Goal: Transaction & Acquisition: Obtain resource

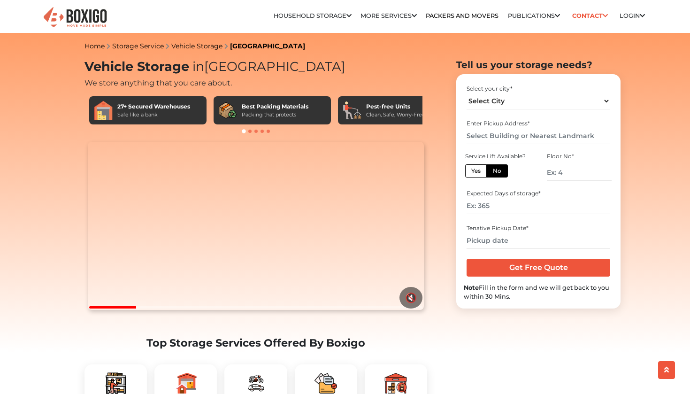
scroll to position [132, 0]
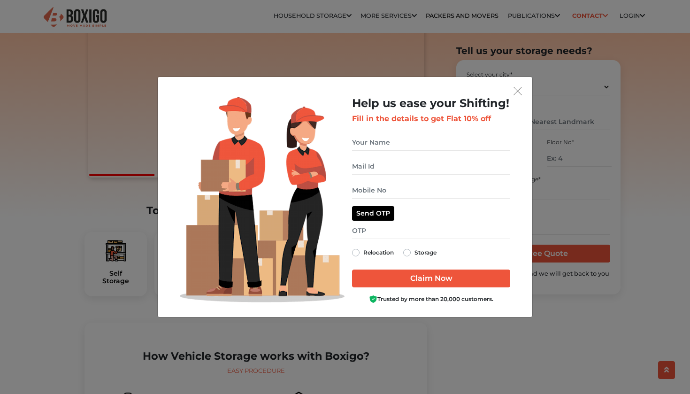
click at [518, 85] on button "get free quote dialog" at bounding box center [518, 91] width 14 height 12
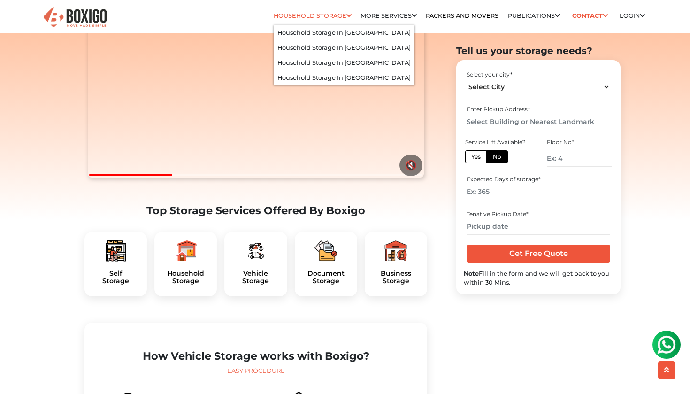
scroll to position [0, 0]
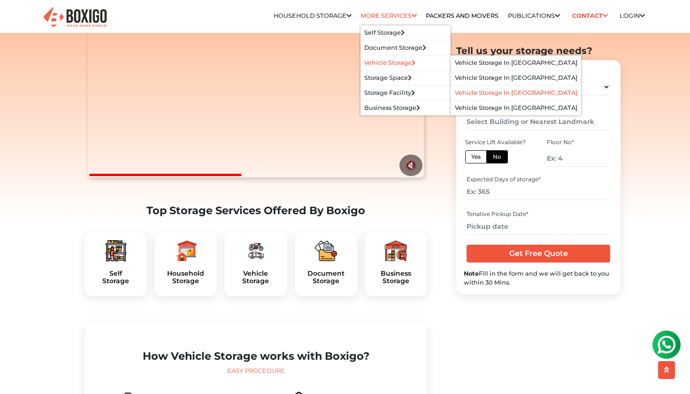
click at [486, 92] on link "Vehicle Storage in [GEOGRAPHIC_DATA]" at bounding box center [516, 92] width 123 height 7
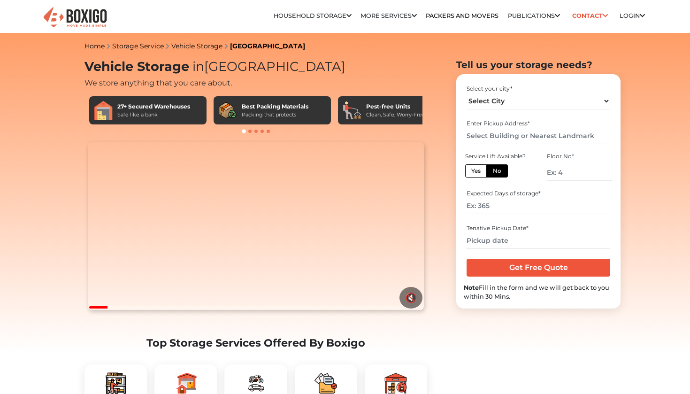
click at [526, 112] on div "Select your city * Select City Bangalore Bengaluru Bhopal Bhubaneswar Chennai C…" at bounding box center [538, 97] width 149 height 31
select select "[GEOGRAPHIC_DATA]"
click at [556, 168] on input "number" at bounding box center [579, 172] width 65 height 16
type input "0"
click at [507, 134] on input "text" at bounding box center [538, 136] width 143 height 16
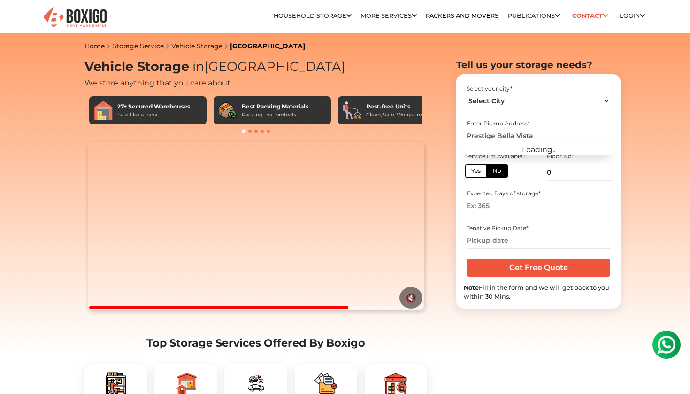
type input "Prestige Bella Vista"
click at [482, 215] on div "Expected Days of storage *" at bounding box center [538, 201] width 149 height 31
click at [484, 211] on input "number" at bounding box center [538, 206] width 143 height 16
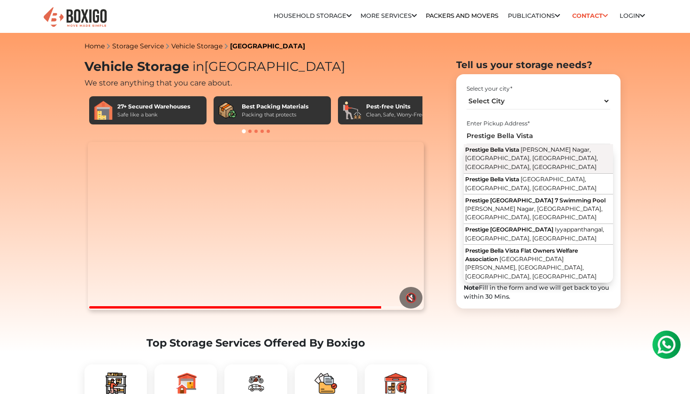
type input "365"
click at [504, 159] on span "Moovendhar Nagar, Balaji Nagar Extension, Iyyappanthangal, Chennai, Tamil Nadu" at bounding box center [531, 158] width 133 height 24
type input "Prestige Bella Vista, Moovendhar Nagar, Balaji Nagar Extension, Iyyappanthangal…"
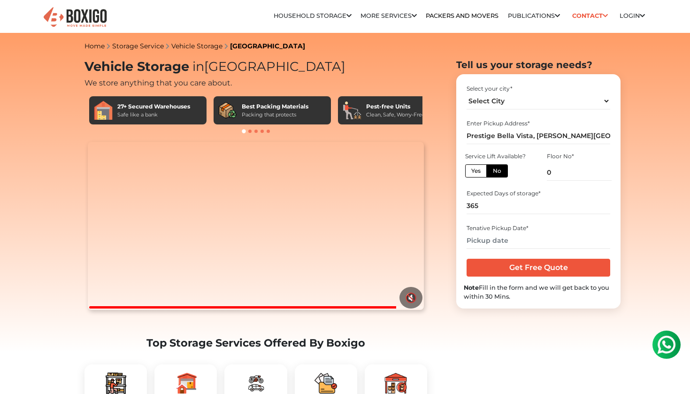
click at [501, 249] on div "Tenative Pickup Date *" at bounding box center [538, 236] width 149 height 31
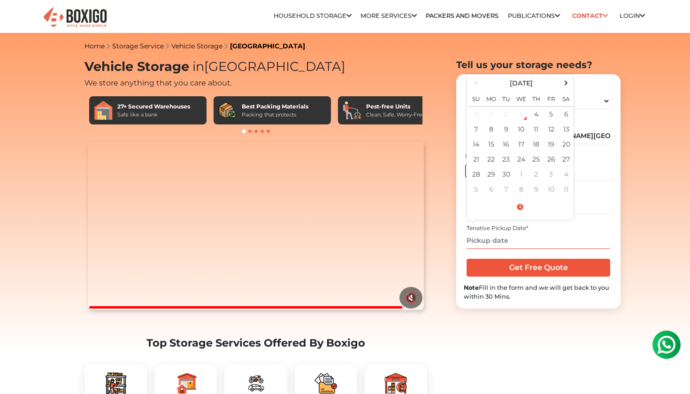
click at [502, 244] on input "text" at bounding box center [538, 240] width 143 height 16
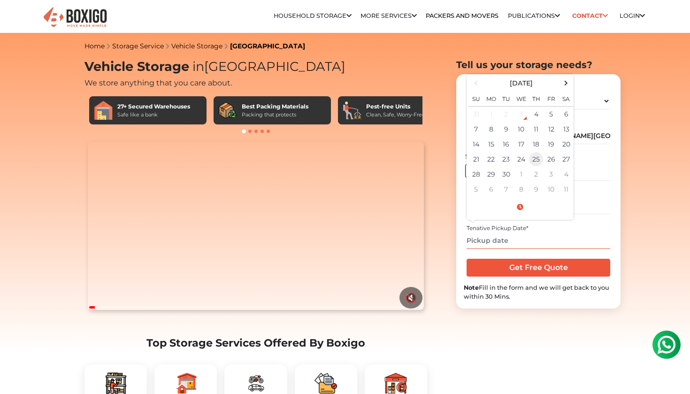
click at [542, 160] on td "25" at bounding box center [536, 159] width 15 height 15
type input "09/25/2025 12:00 AM"
click at [521, 272] on input "Get Free Quote" at bounding box center [538, 268] width 143 height 18
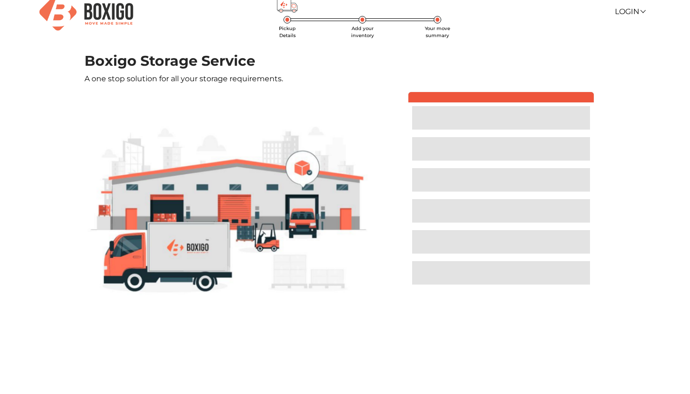
scroll to position [14, 0]
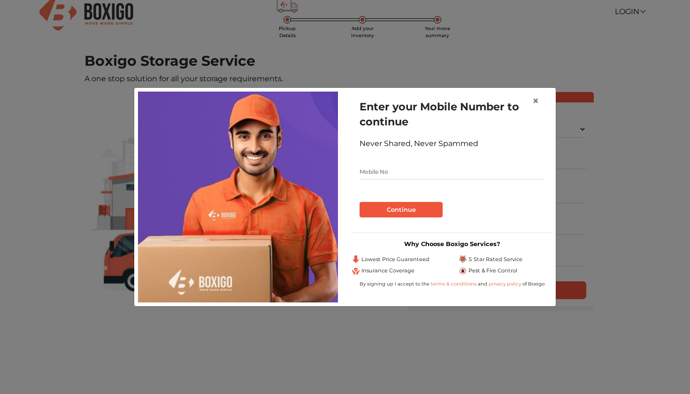
click at [398, 170] on input "text" at bounding box center [452, 171] width 185 height 15
type input "7904093423"
click at [395, 214] on button "Continue" at bounding box center [401, 210] width 83 height 16
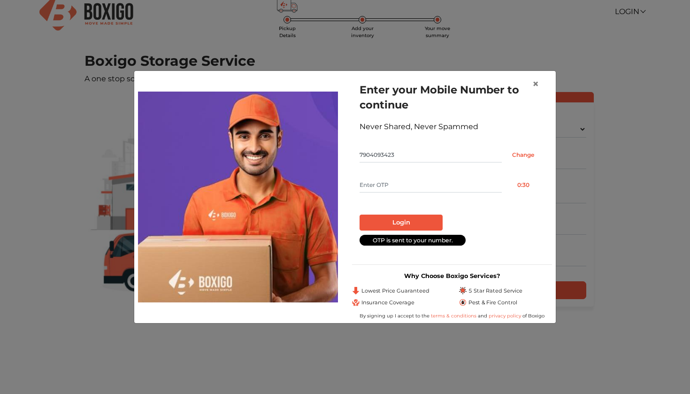
click at [400, 178] on input "text" at bounding box center [431, 185] width 142 height 15
type input "5076"
click at [401, 223] on button "Login" at bounding box center [401, 223] width 83 height 16
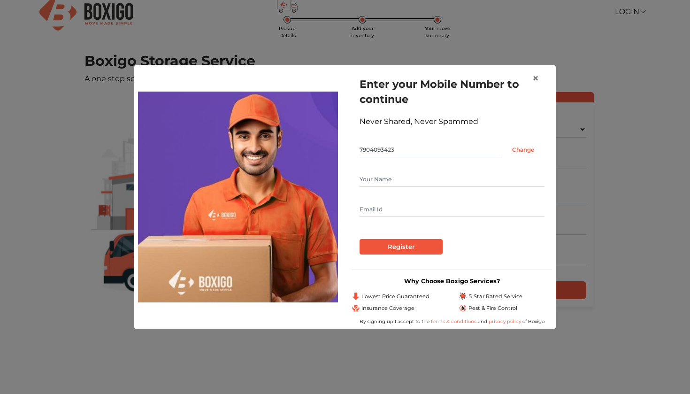
click at [399, 218] on form "Enter your Mobile Number to continue Never Shared, Never Spammed 7904093423 Cha…" at bounding box center [452, 166] width 185 height 178
type input "Srihari"
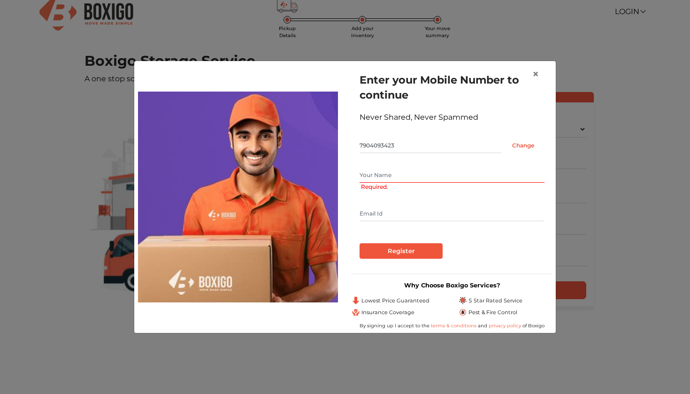
type input "Srihari Sridhar"
type input "contactsriharis@gmail.com"
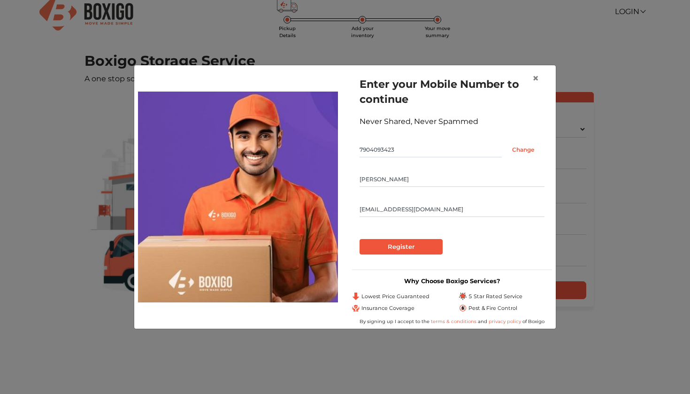
click at [396, 242] on input "Register" at bounding box center [401, 247] width 83 height 16
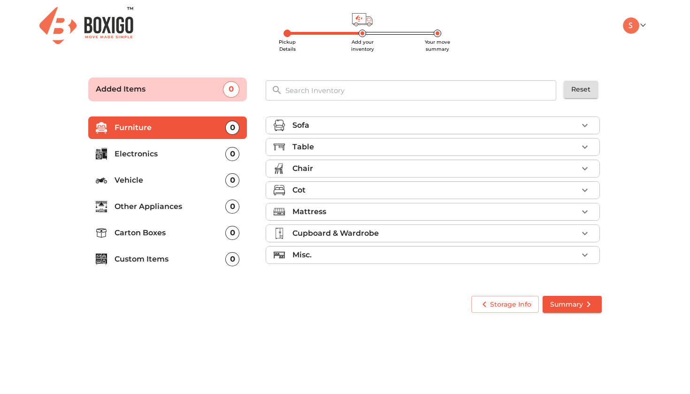
click at [202, 175] on p "Vehicle" at bounding box center [170, 180] width 111 height 11
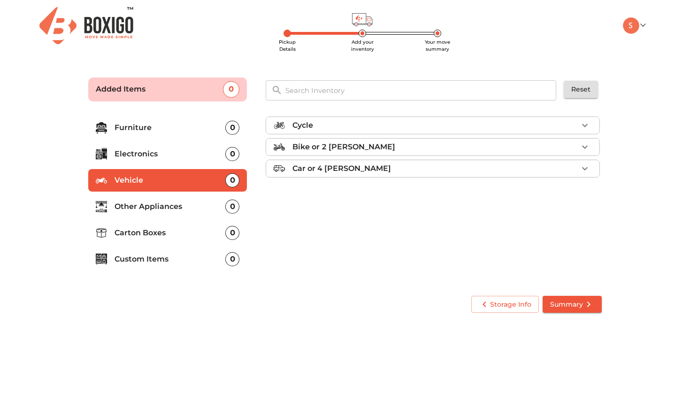
click at [330, 163] on p "Car or 4 Wheeler" at bounding box center [342, 168] width 99 height 11
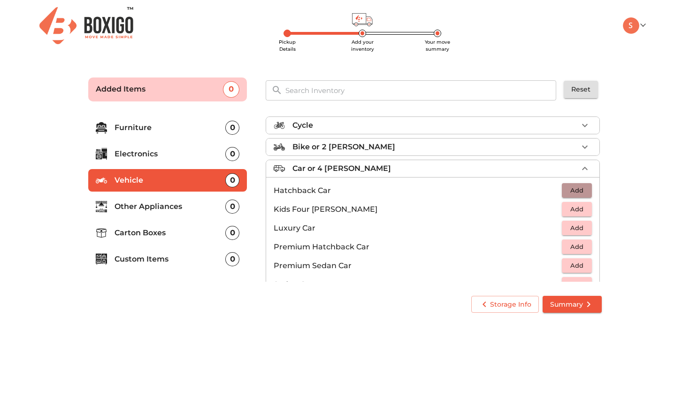
click at [578, 185] on span "Add" at bounding box center [577, 190] width 21 height 11
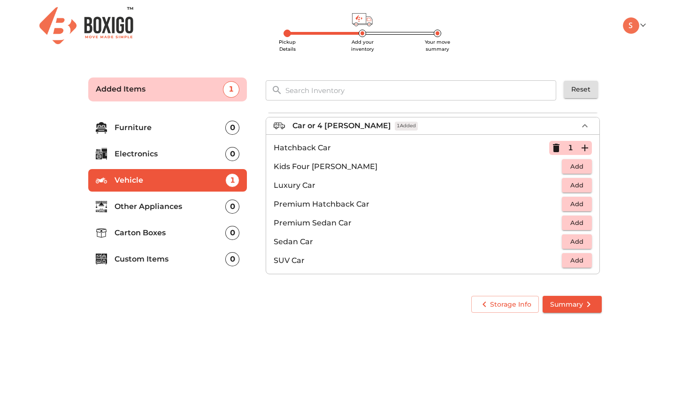
scroll to position [43, 0]
click at [579, 296] on button "Summary" at bounding box center [572, 304] width 59 height 17
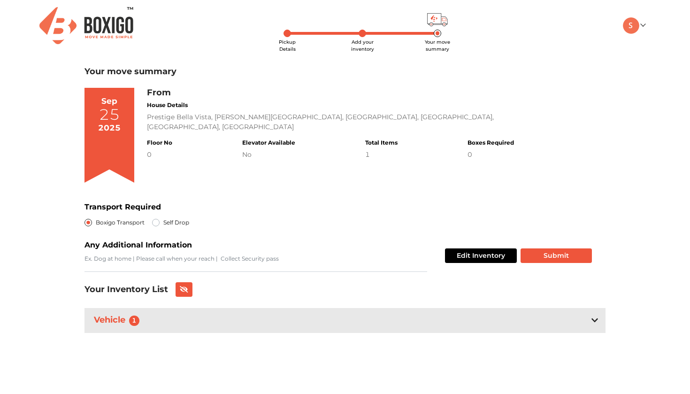
scroll to position [14, 0]
click at [163, 217] on label "Self Drop" at bounding box center [176, 222] width 26 height 11
click at [154, 217] on input "Self Drop" at bounding box center [156, 221] width 8 height 9
radio input "true"
radio input "false"
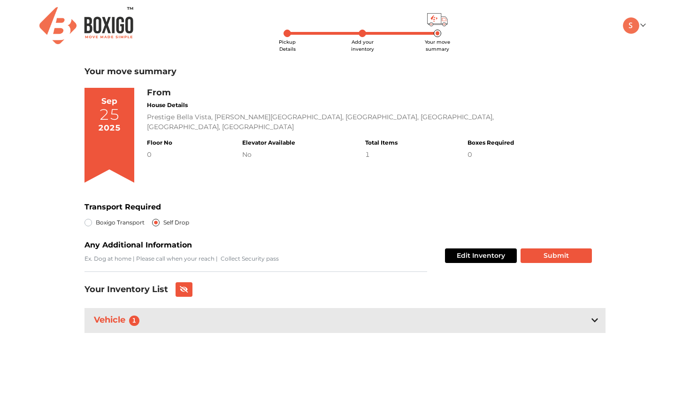
scroll to position [0, 0]
click at [542, 248] on div "Edit Inventory Submit" at bounding box center [516, 256] width 151 height 32
click at [245, 150] on div "No" at bounding box center [268, 155] width 53 height 10
click at [552, 254] on button "Submit" at bounding box center [556, 255] width 71 height 15
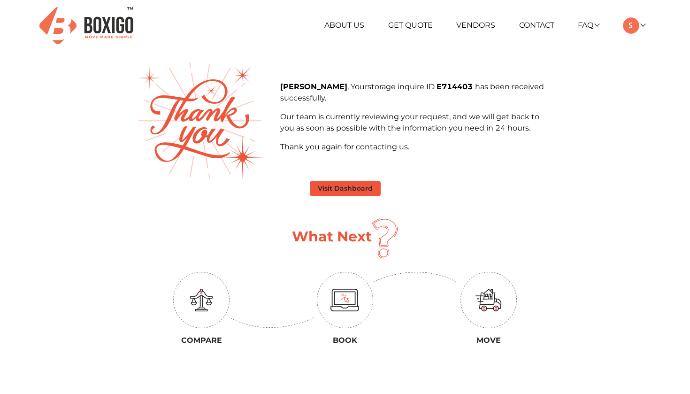
click at [351, 186] on button "Visit Dashboard" at bounding box center [345, 188] width 71 height 15
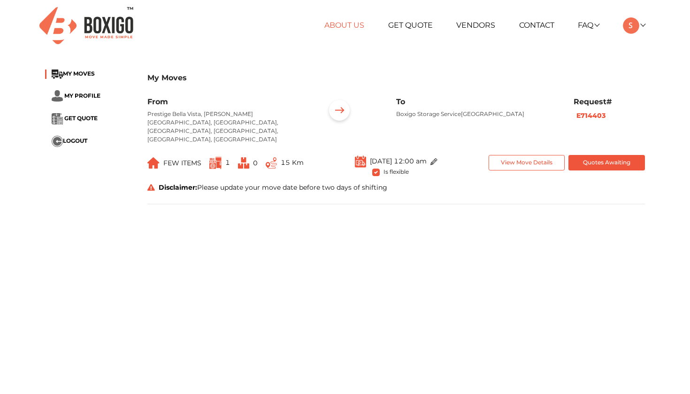
click at [352, 25] on link "About Us" at bounding box center [345, 25] width 40 height 9
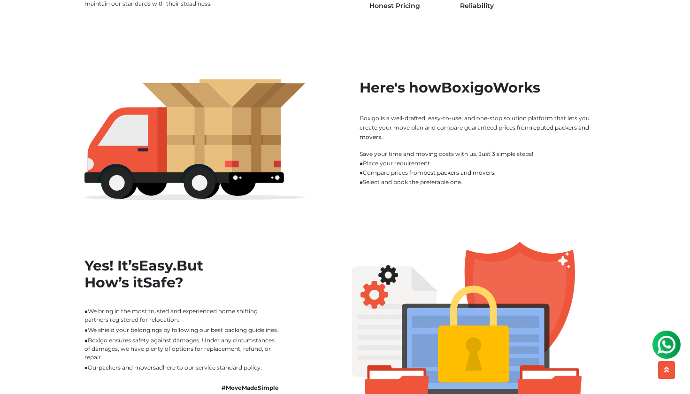
scroll to position [527, 0]
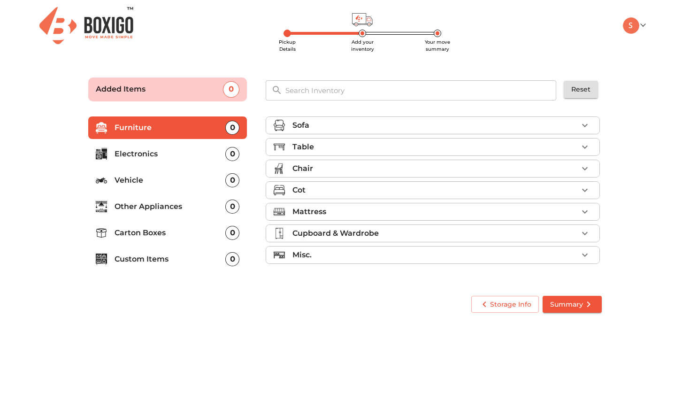
click at [109, 21] on img at bounding box center [86, 25] width 94 height 37
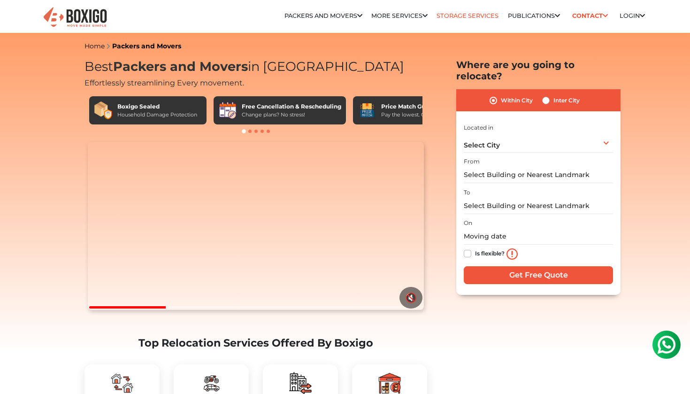
click at [468, 12] on link "Storage Services" at bounding box center [468, 15] width 62 height 7
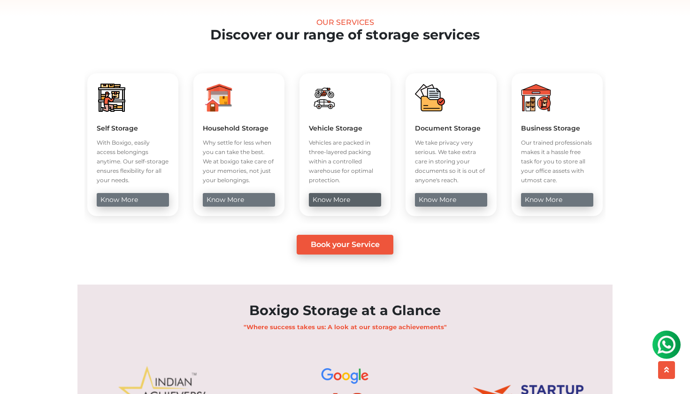
click at [339, 207] on link "know more" at bounding box center [345, 200] width 72 height 14
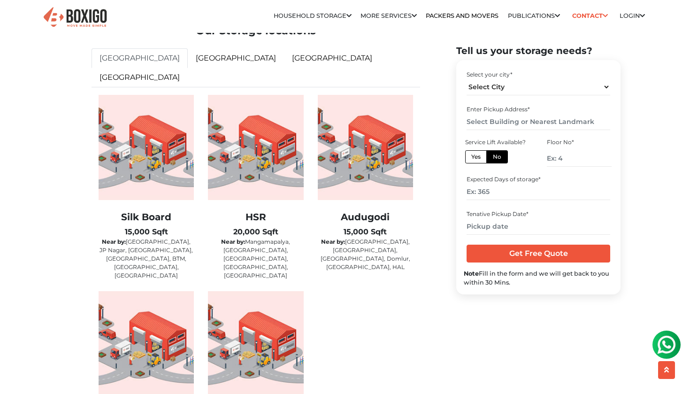
scroll to position [1510, 0]
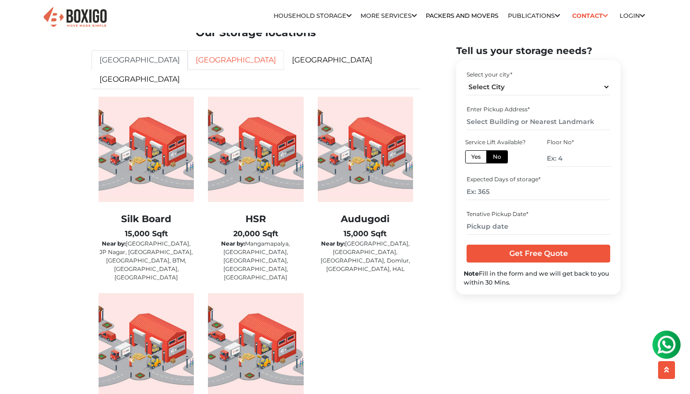
click at [197, 65] on link "[GEOGRAPHIC_DATA]" at bounding box center [236, 60] width 96 height 20
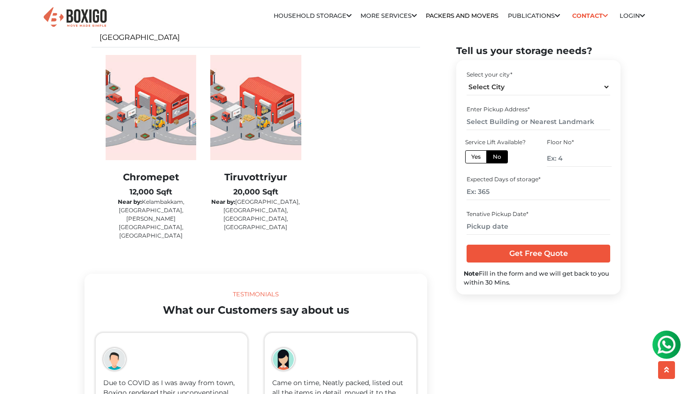
scroll to position [1553, 0]
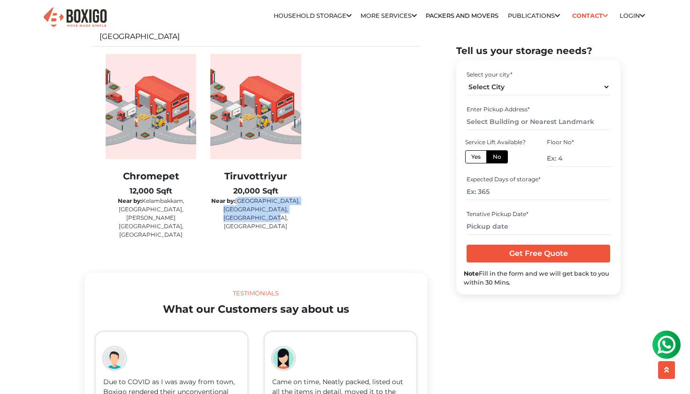
drag, startPoint x: 274, startPoint y: 216, endPoint x: 248, endPoint y: 199, distance: 31.9
click at [248, 199] on p "Near by: Central Railway station, Thoraipakkam, Avadi, Adayar" at bounding box center [255, 214] width 91 height 34
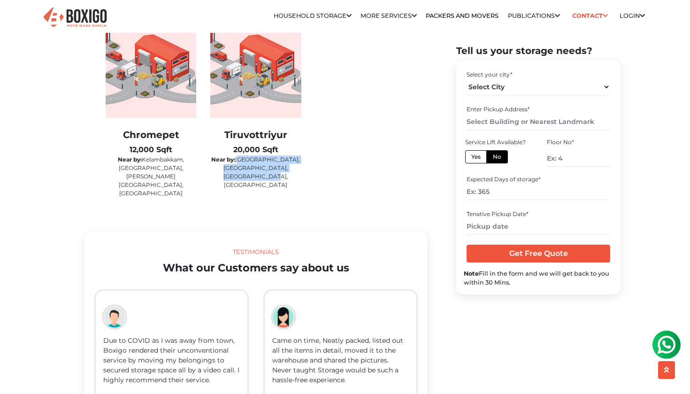
scroll to position [1523, 0]
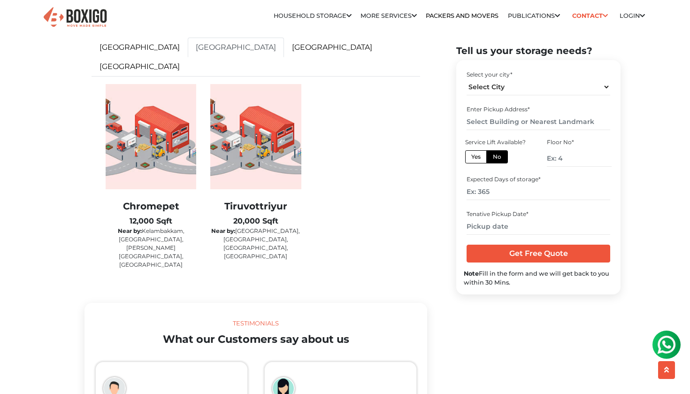
click at [184, 227] on p "Near by: Kelambakkam, Ramapuram, Besant nagar, Sholinganallur" at bounding box center [151, 248] width 91 height 42
drag, startPoint x: 180, startPoint y: 201, endPoint x: 137, endPoint y: 253, distance: 67.7
click at [137, 253] on div "Chromepet 12,000 Sqft Near by: Kelambakkam, Ramapuram, Besant nagar, Sholingana…" at bounding box center [151, 182] width 105 height 196
click at [180, 243] on p "Near by: Kelambakkam, Ramapuram, Besant nagar, Sholinganallur" at bounding box center [151, 248] width 91 height 42
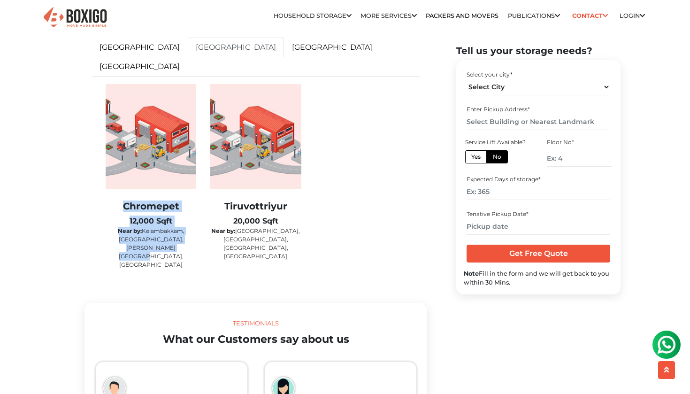
drag, startPoint x: 180, startPoint y: 243, endPoint x: 124, endPoint y: 201, distance: 70.2
click at [124, 201] on div "Chromepet 12,000 Sqft Near by: Kelambakkam, Ramapuram, Besant nagar, Sholingana…" at bounding box center [151, 235] width 91 height 69
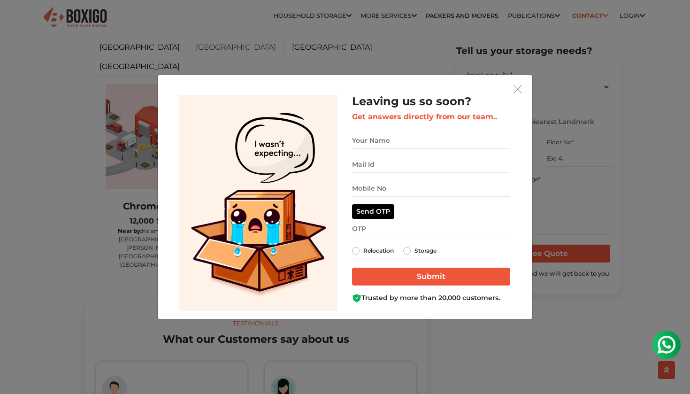
click at [521, 88] on img "get free quote dialog" at bounding box center [518, 89] width 8 height 8
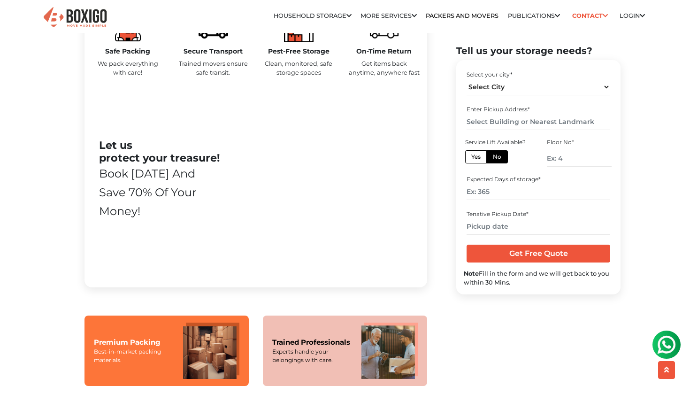
scroll to position [51, 0]
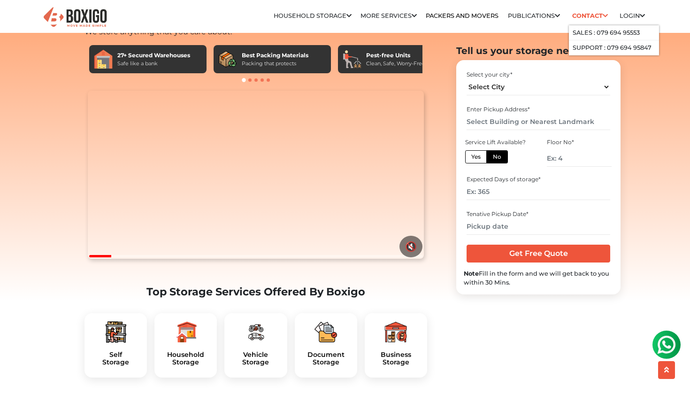
click at [593, 12] on link "Contact" at bounding box center [590, 15] width 42 height 15
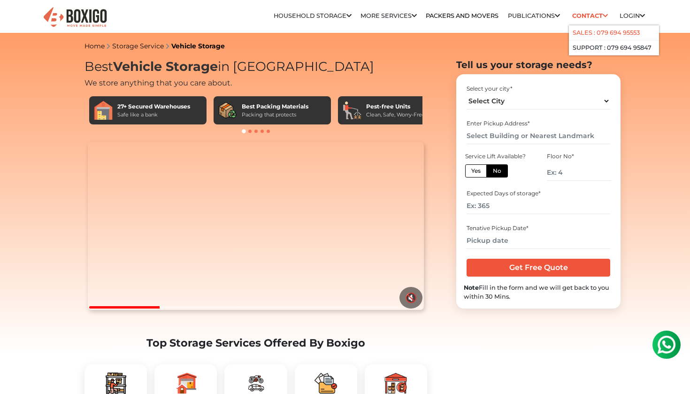
click at [578, 30] on link "Sales : 079 694 95553" at bounding box center [606, 32] width 67 height 7
click at [604, 31] on link "Sales : 079 694 95553" at bounding box center [606, 32] width 67 height 7
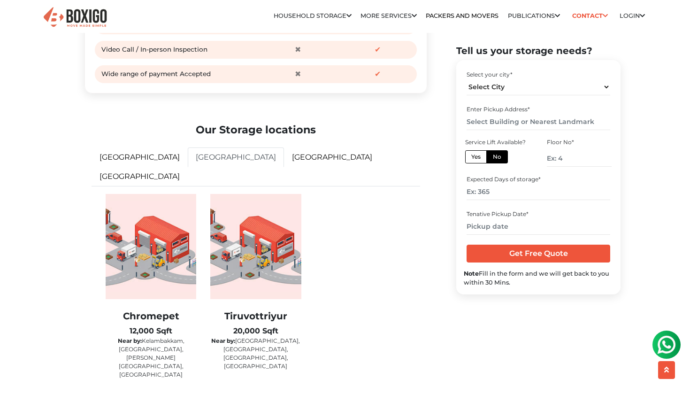
scroll to position [1413, 0]
click at [284, 167] on link "hyderabad" at bounding box center [332, 157] width 96 height 20
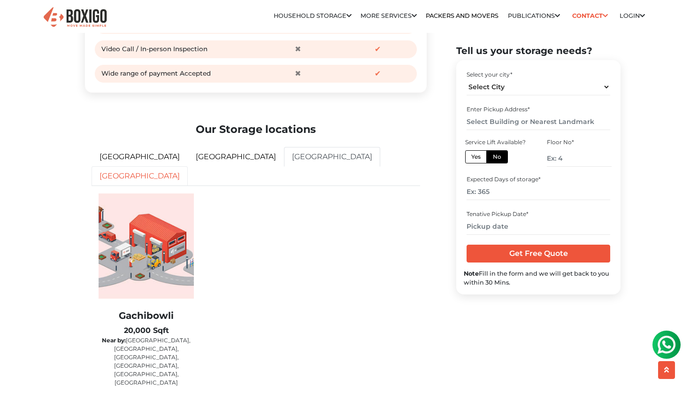
click at [188, 173] on link "[GEOGRAPHIC_DATA]" at bounding box center [140, 176] width 96 height 20
click at [188, 174] on link "[GEOGRAPHIC_DATA]" at bounding box center [140, 176] width 96 height 20
click at [284, 167] on link "hyderabad" at bounding box center [332, 157] width 96 height 20
click at [188, 167] on link "[GEOGRAPHIC_DATA]" at bounding box center [236, 157] width 96 height 20
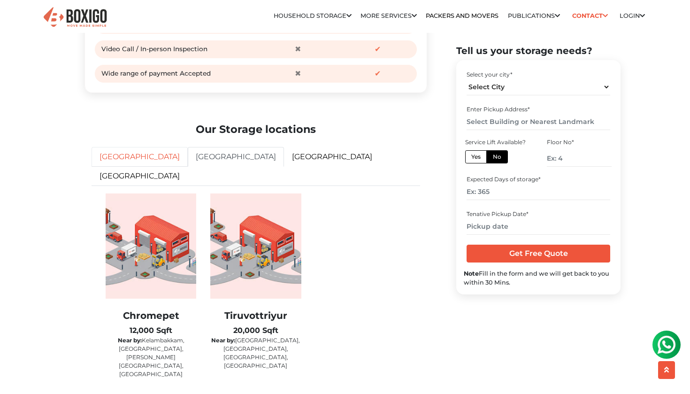
click at [122, 167] on link "[GEOGRAPHIC_DATA]" at bounding box center [140, 157] width 96 height 20
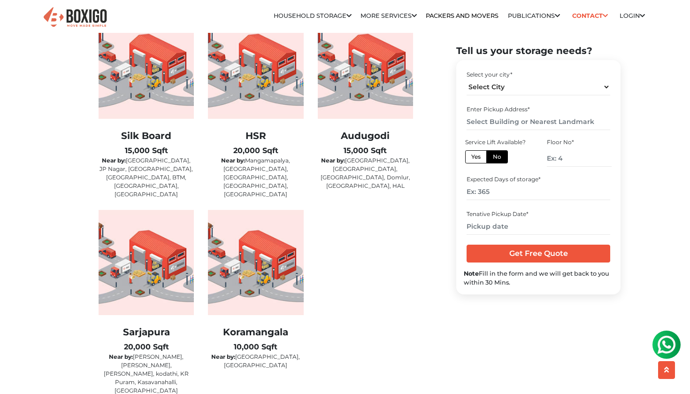
scroll to position [1641, 0]
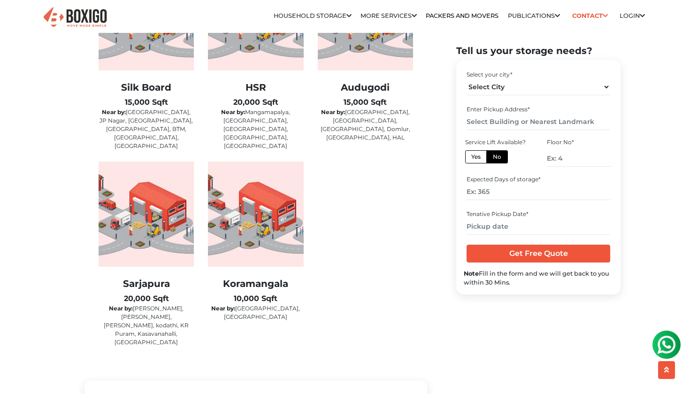
click at [382, 305] on div "Silk Board 15,000 Sqft Near by: Jayanagar, JP Nagar, Banashankri, Bannerghatta,…" at bounding box center [256, 161] width 329 height 393
click at [271, 189] on img at bounding box center [255, 214] width 95 height 105
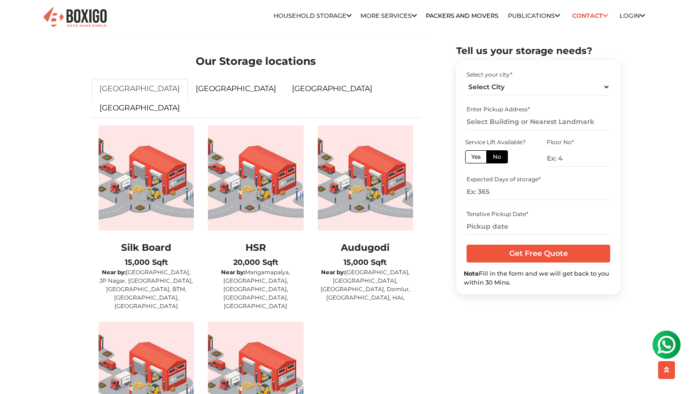
scroll to position [1217, 0]
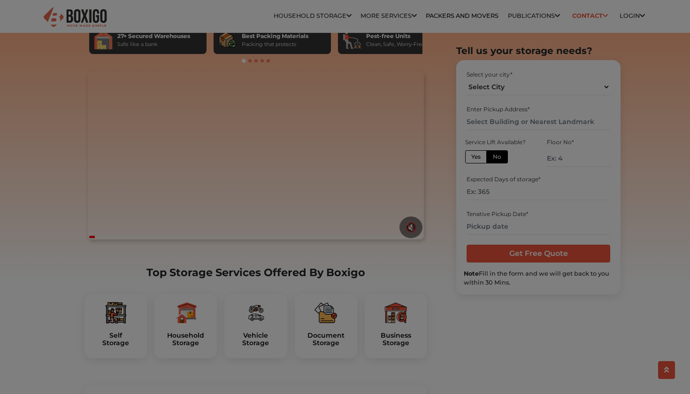
scroll to position [86, 0]
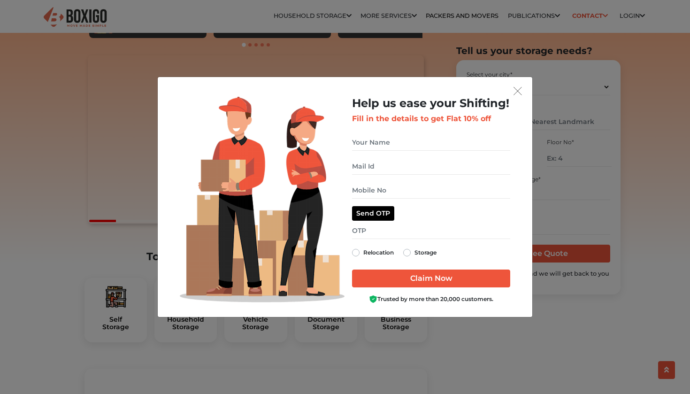
click at [521, 87] on img "get free quote dialog" at bounding box center [518, 91] width 8 height 8
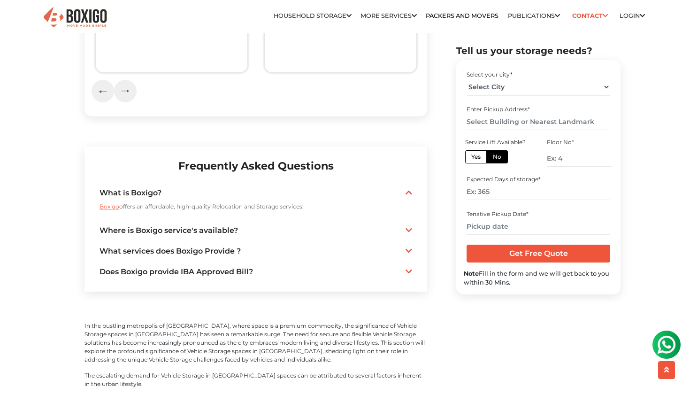
scroll to position [1998, 0]
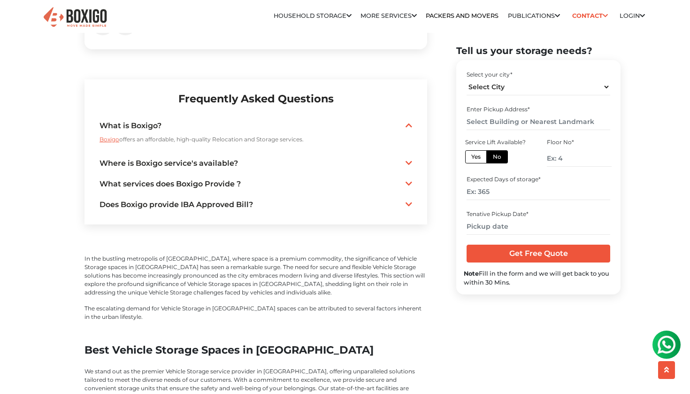
click at [233, 184] on link "What services does Boxigo Provide ?" at bounding box center [256, 183] width 313 height 11
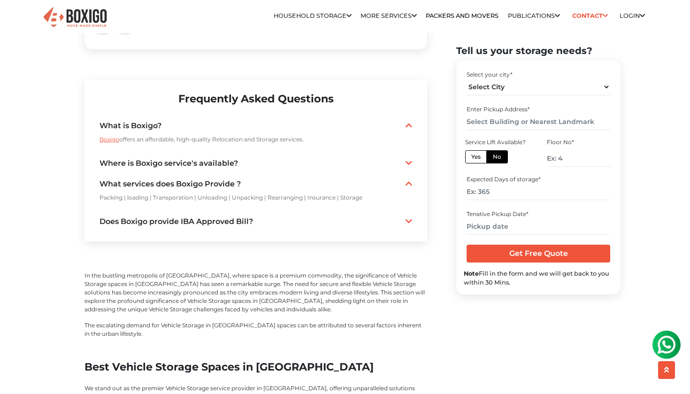
click at [231, 183] on link "What services does Boxigo Provide ?" at bounding box center [256, 183] width 313 height 11
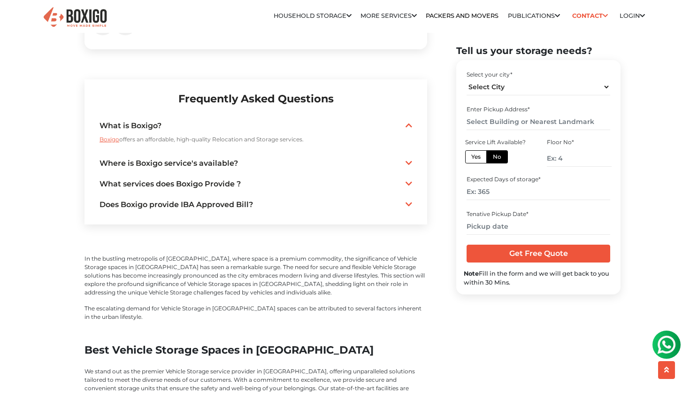
click at [226, 161] on link "Where is Boxigo service's available?" at bounding box center [256, 163] width 313 height 11
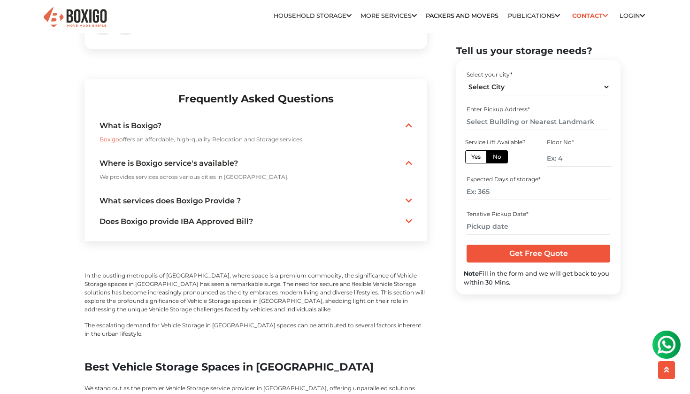
click at [226, 161] on link "Where is Boxigo service's available?" at bounding box center [256, 163] width 313 height 11
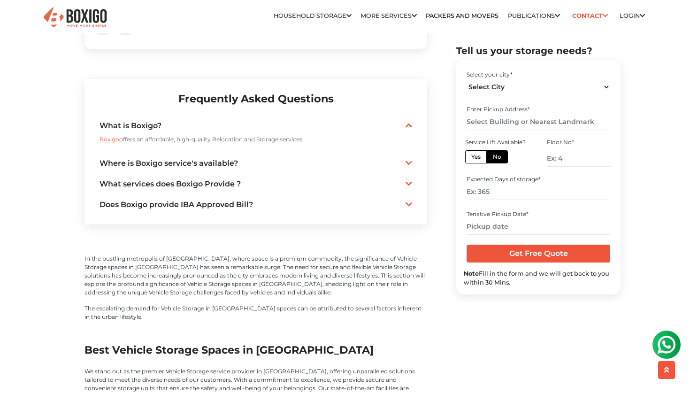
click at [221, 200] on link "Does Boxigo provide IBA Approved Bill?" at bounding box center [256, 204] width 313 height 11
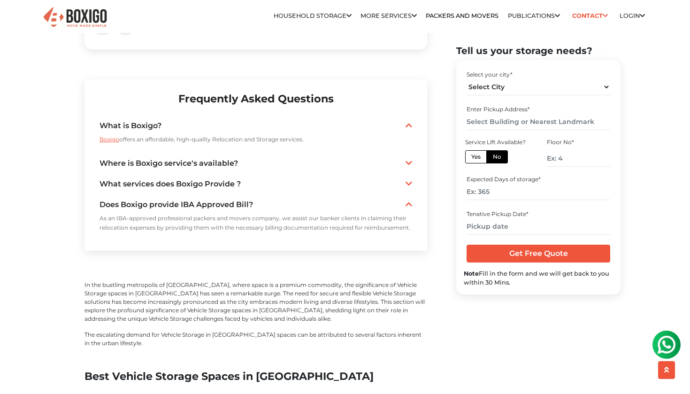
click at [221, 200] on link "Does Boxigo provide IBA Approved Bill?" at bounding box center [256, 204] width 313 height 11
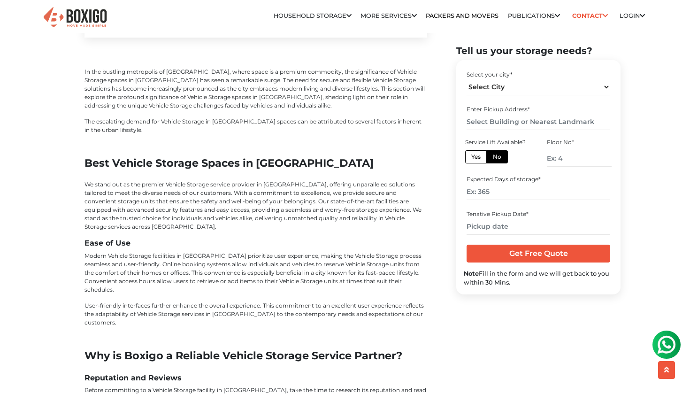
scroll to position [2185, 0]
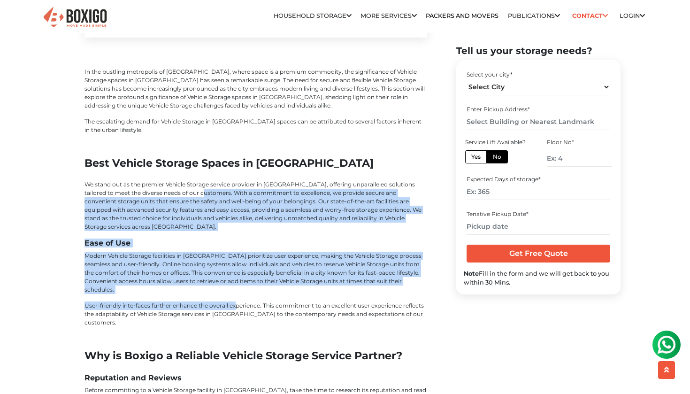
drag, startPoint x: 187, startPoint y: 188, endPoint x: 234, endPoint y: 285, distance: 107.5
click at [234, 285] on div "Best Vehicle Storage Spaces in Chennai We stand out as the premier Vehicle Stor…" at bounding box center [256, 242] width 343 height 170
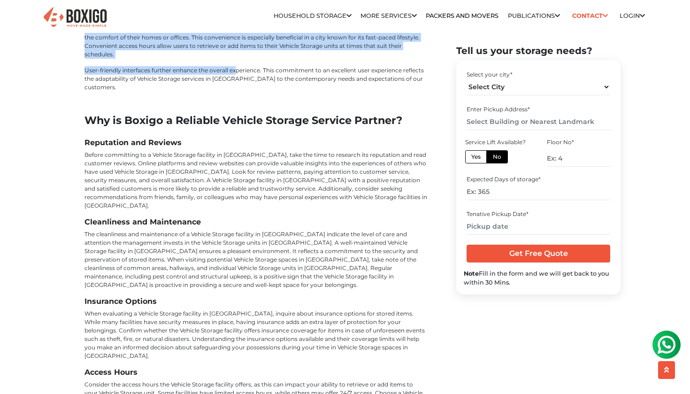
scroll to position [2423, 0]
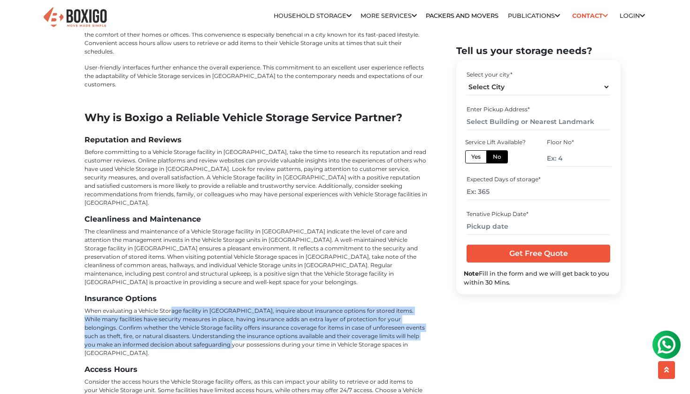
drag, startPoint x: 173, startPoint y: 265, endPoint x: 196, endPoint y: 301, distance: 42.7
click at [196, 307] on p "When evaluating a Vehicle Storage facility in Chennai, inquire about insurance …" at bounding box center [256, 332] width 343 height 51
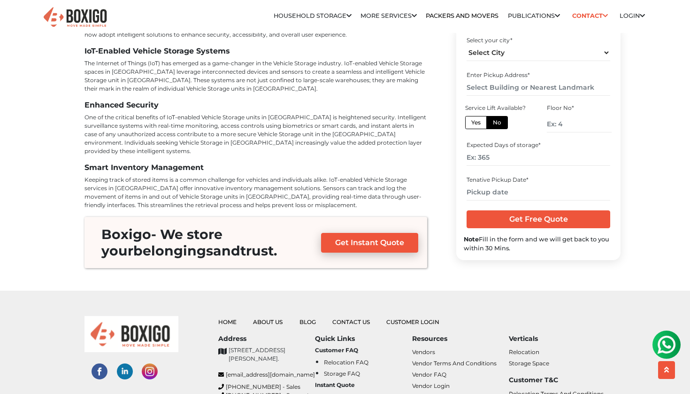
scroll to position [3275, 0]
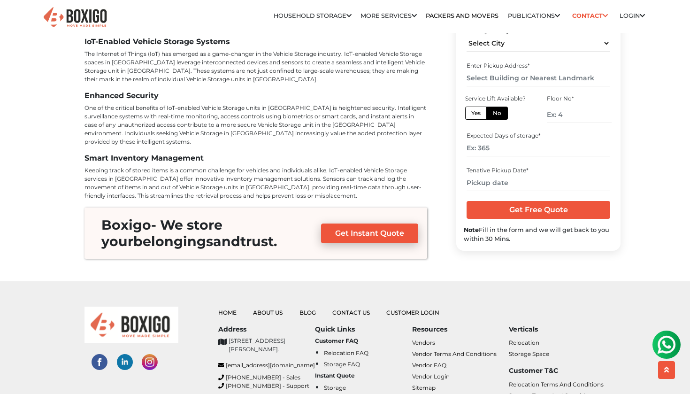
click at [381, 224] on link "Get Instant Quote" at bounding box center [369, 234] width 97 height 20
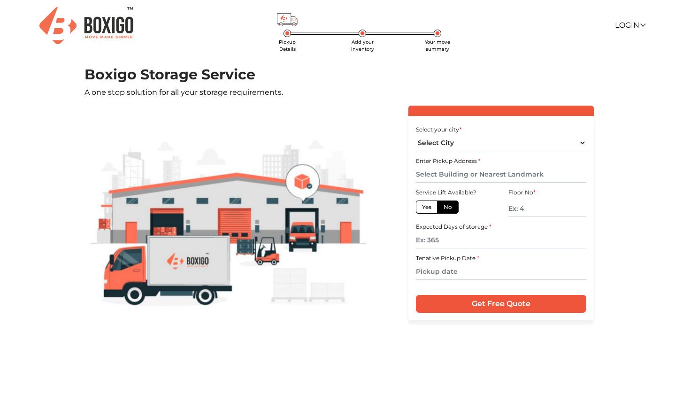
click at [100, 23] on img at bounding box center [86, 25] width 94 height 37
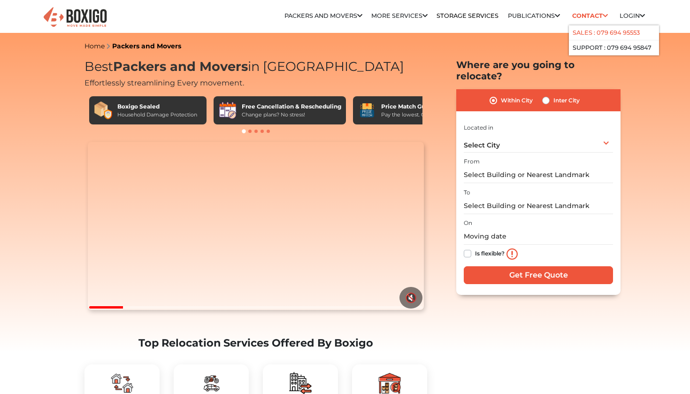
click at [592, 35] on link "Sales : 079 694 95553" at bounding box center [606, 32] width 67 height 7
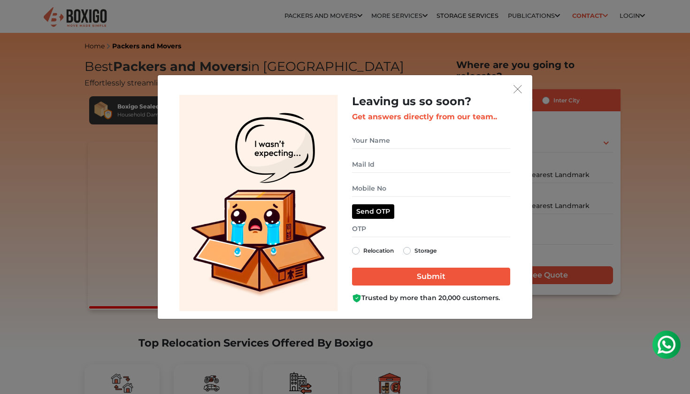
click at [518, 87] on img "get free quote dialog" at bounding box center [518, 89] width 8 height 8
